Goal: Information Seeking & Learning: Learn about a topic

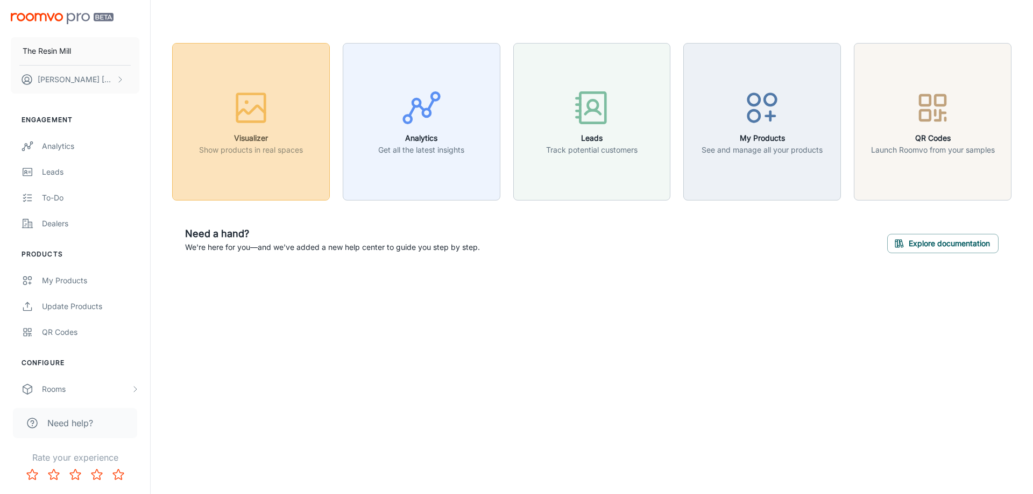
click at [240, 101] on icon "button" at bounding box center [251, 108] width 40 height 40
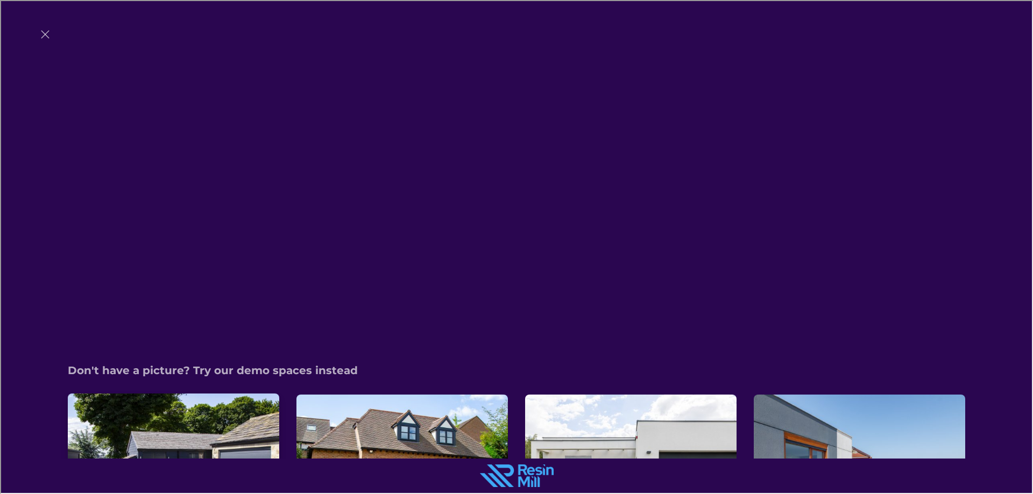
scroll to position [359, 0]
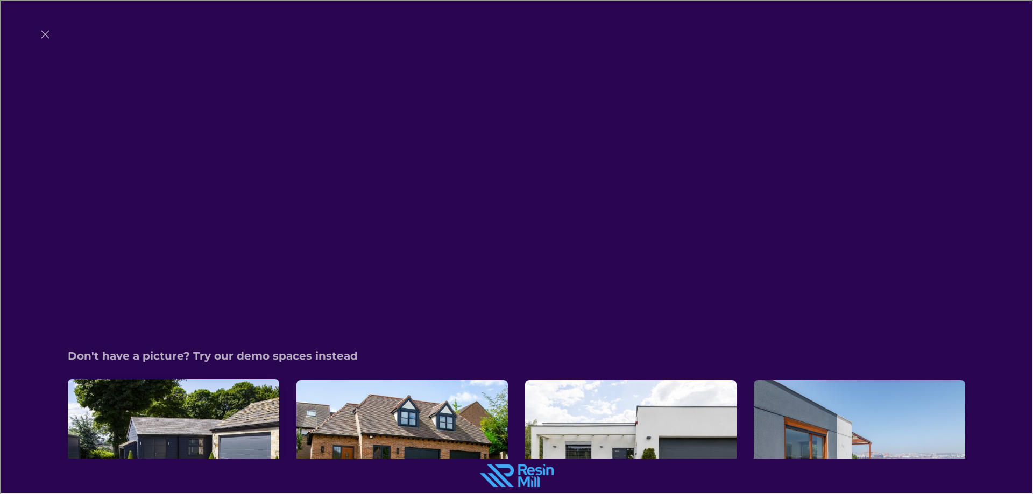
click at [200, 378] on img "Modern Driveway" at bounding box center [174, 458] width 214 height 161
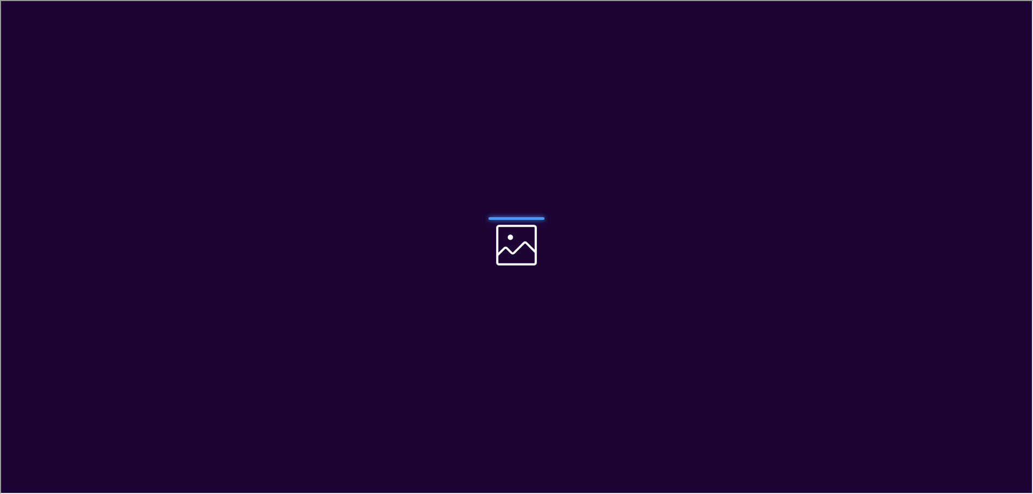
scroll to position [0, 0]
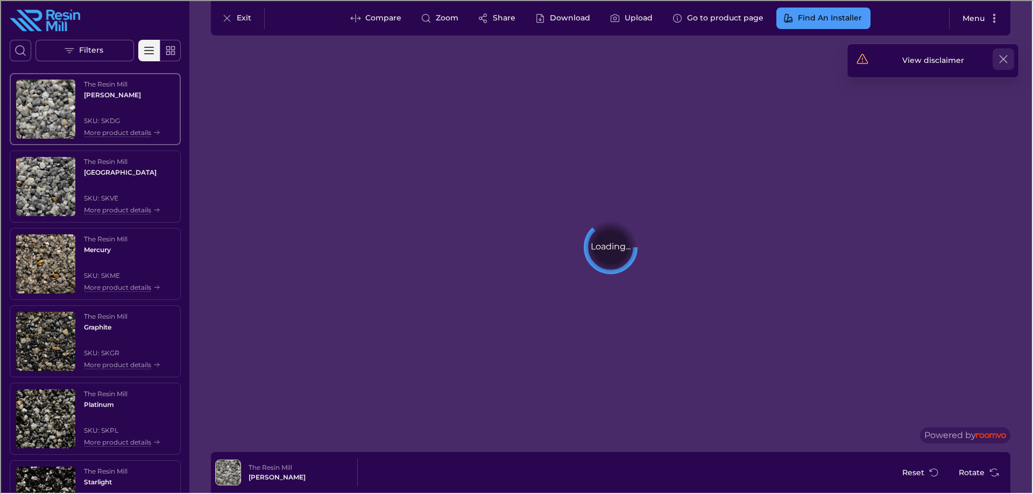
click at [994, 56] on button "Close disclaimer alert" at bounding box center [1003, 58] width 22 height 22
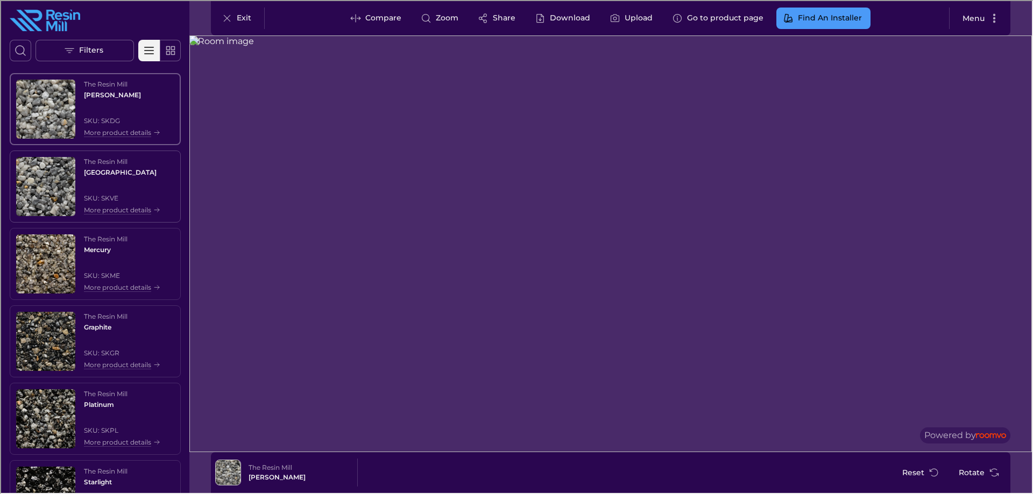
click at [123, 172] on div "The Resin Mill Verona" at bounding box center [121, 166] width 76 height 20
click at [118, 97] on div "The Resin Mill Dove Grey" at bounding box center [121, 89] width 76 height 20
click at [135, 241] on div "The Resin Mill Mercury" at bounding box center [121, 244] width 76 height 20
click at [137, 330] on div "The Resin Mill Graphite" at bounding box center [121, 321] width 76 height 20
click at [151, 402] on div "The Resin Mill Platinum" at bounding box center [121, 398] width 76 height 20
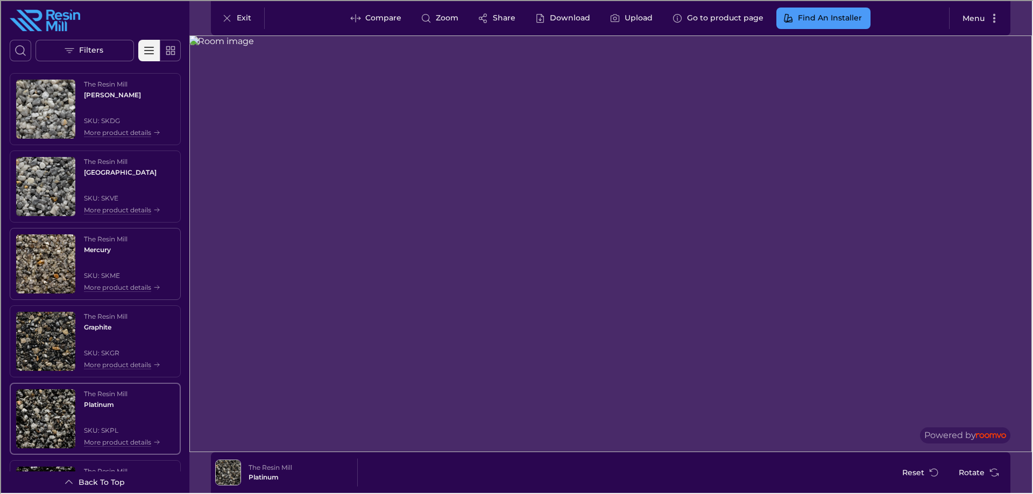
scroll to position [179, 0]
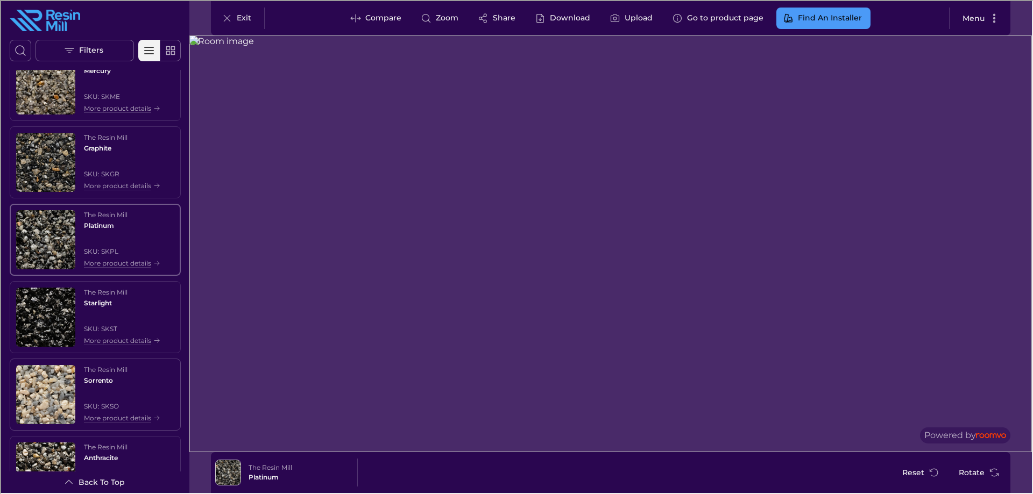
click at [120, 388] on div "The Resin Mill Sorrento SKU: SKSO More product details" at bounding box center [121, 393] width 76 height 59
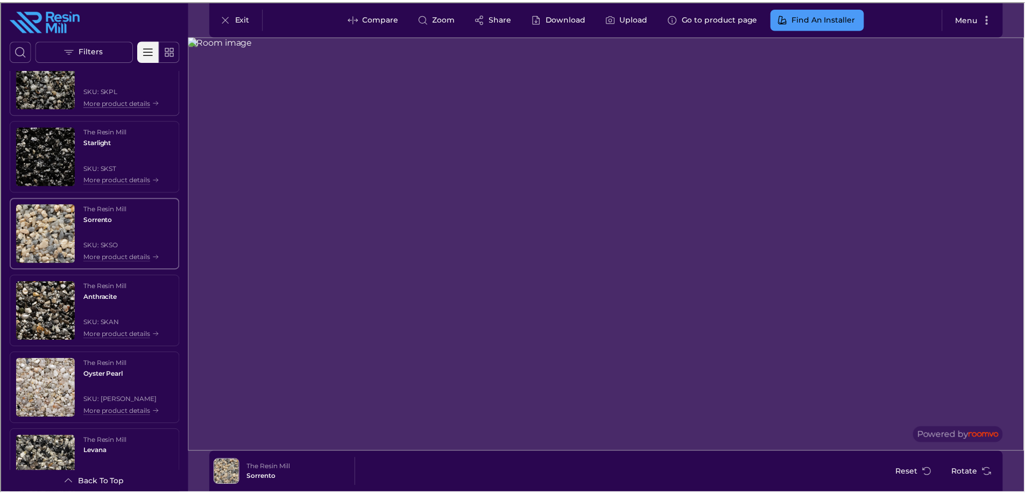
scroll to position [359, 0]
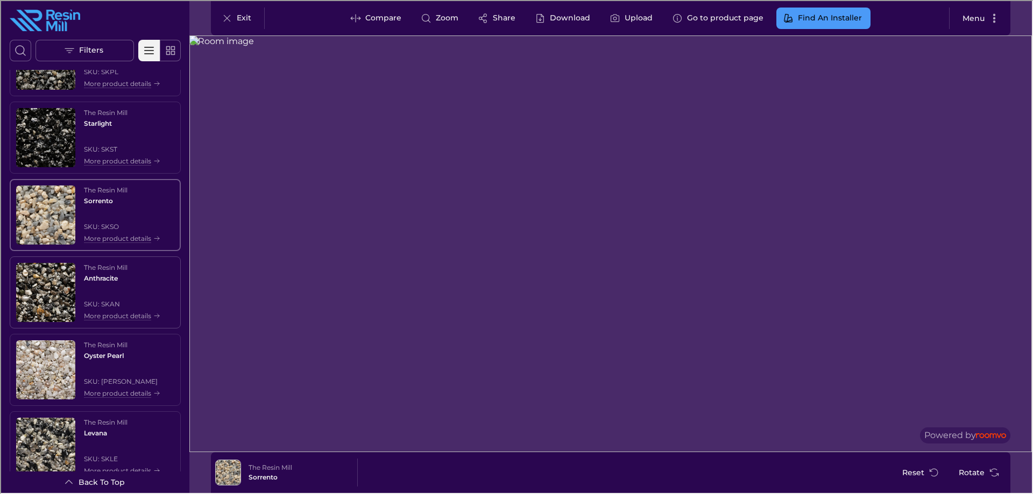
click at [149, 277] on div "The Resin Mill Anthracite" at bounding box center [121, 272] width 76 height 20
click at [231, 12] on icon "Exit" at bounding box center [226, 17] width 11 height 11
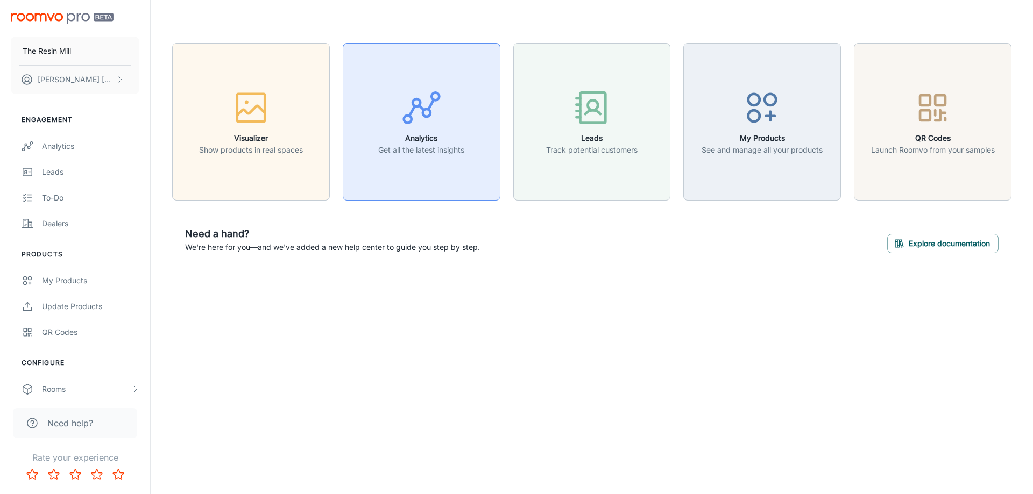
click at [456, 129] on div "button" at bounding box center [421, 110] width 86 height 45
